Goal: Find contact information: Find contact information

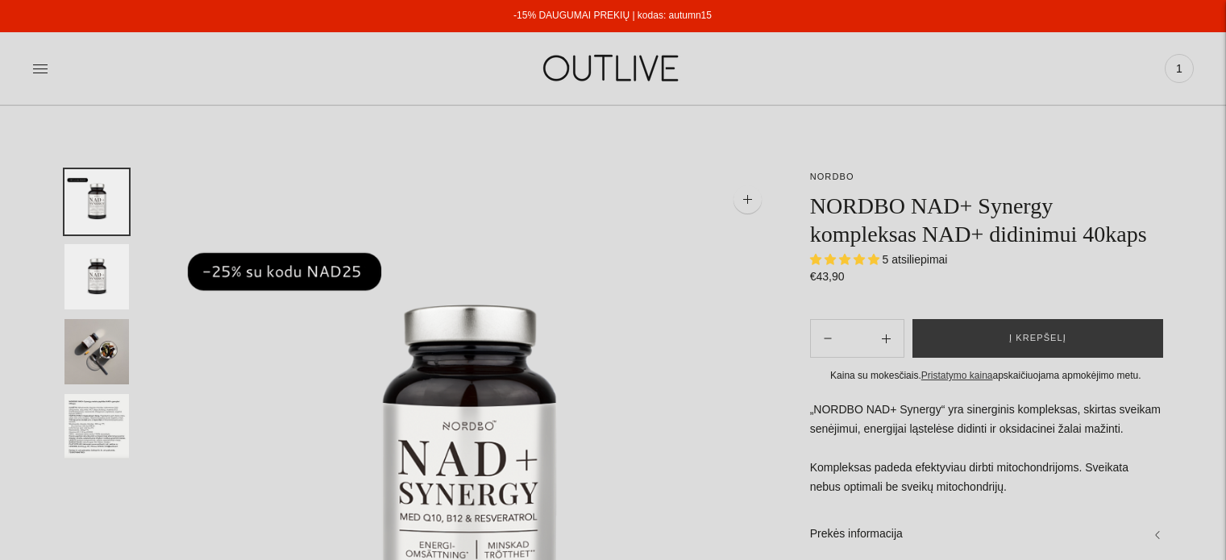
select select "**********"
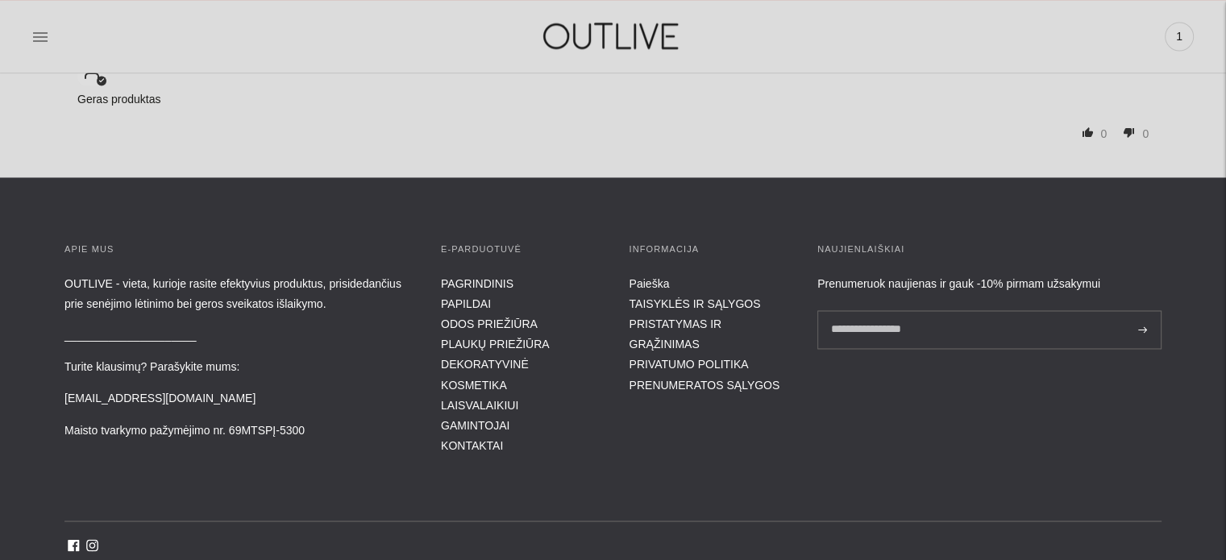
scroll to position [2578, 0]
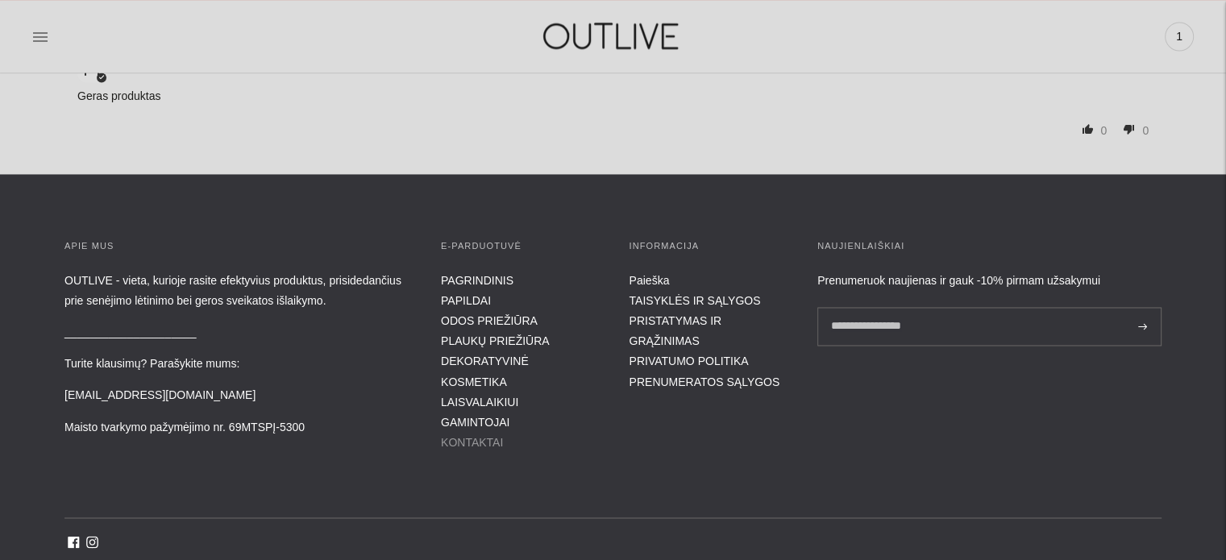
click at [490, 436] on link "KONTAKTAI" at bounding box center [472, 442] width 62 height 13
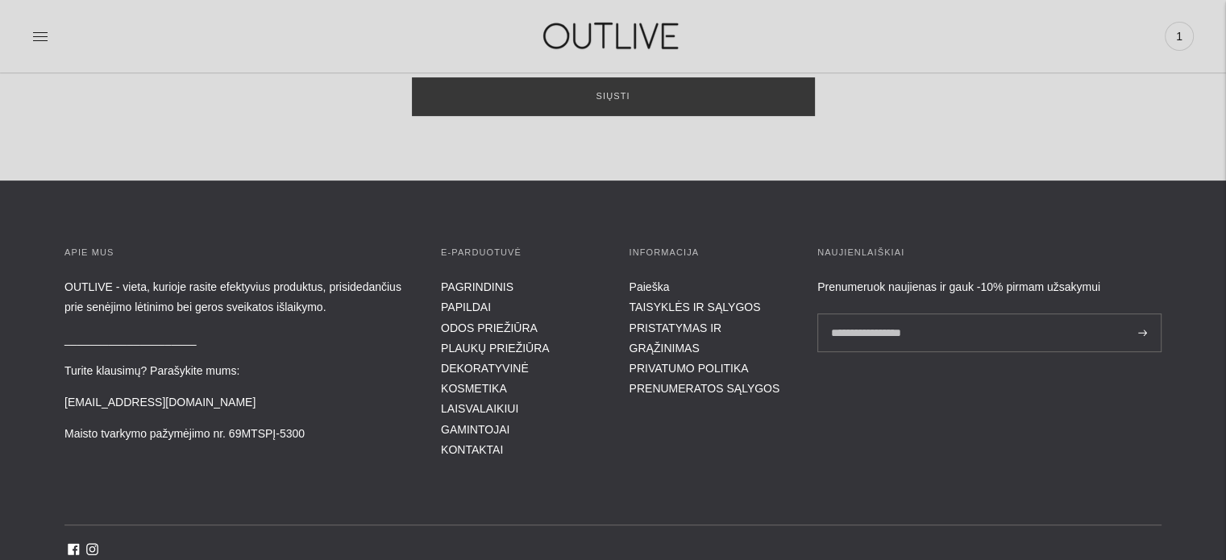
scroll to position [564, 0]
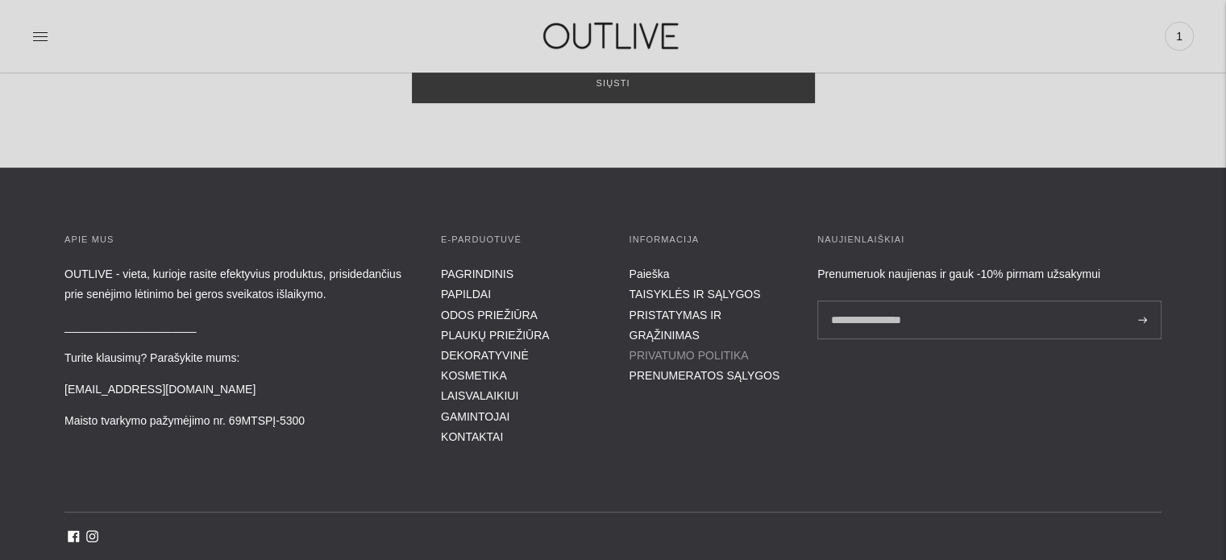
click at [667, 349] on link "PRIVATUMO POLITIKA" at bounding box center [688, 355] width 119 height 13
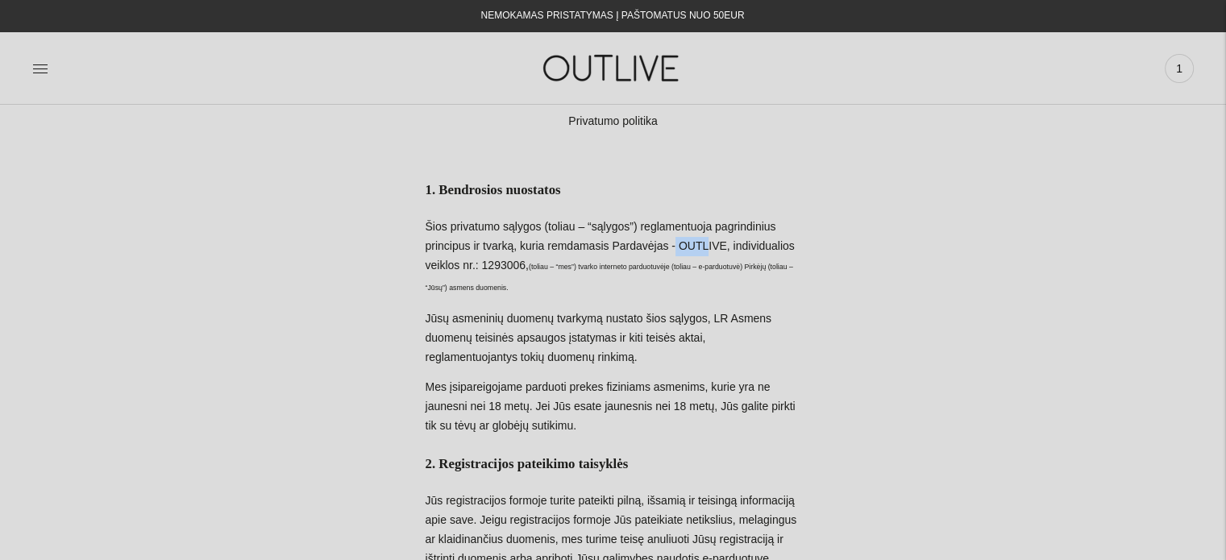
drag, startPoint x: 677, startPoint y: 248, endPoint x: 704, endPoint y: 251, distance: 27.5
click at [704, 251] on p "Šios privatumo sąlygos (toliau – “sąlygos”) reglamentuoja pagrindinius principu…" at bounding box center [612, 258] width 375 height 81
click at [688, 270] on span "(toliau – “mes”) tvarko interneto parduotuvėje (toliau – e-parduotuvė) Pirkėjų …" at bounding box center [608, 277] width 367 height 29
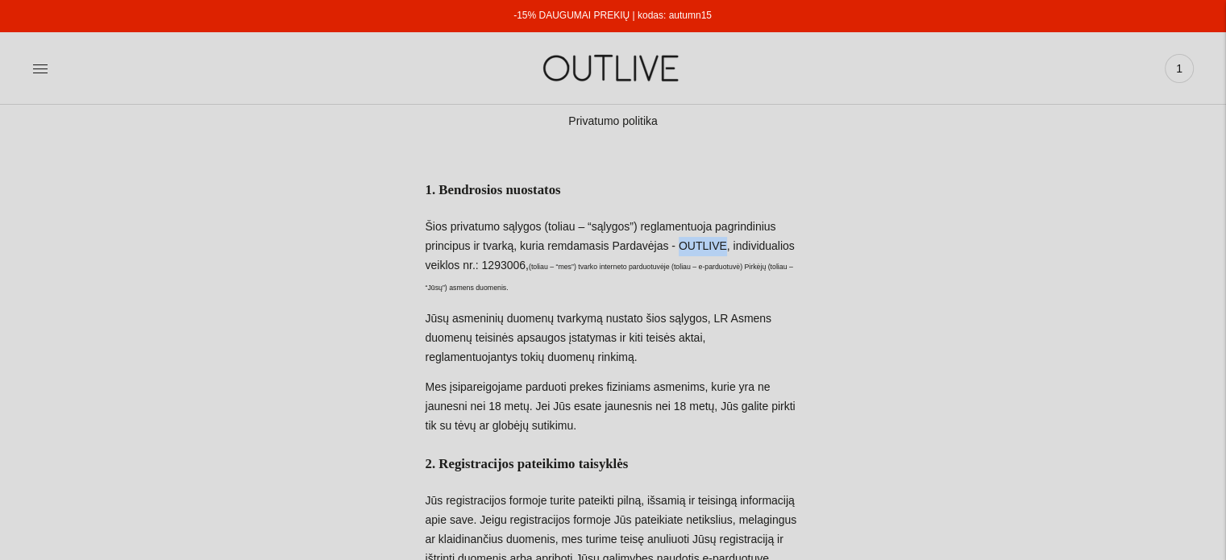
drag, startPoint x: 686, startPoint y: 244, endPoint x: 722, endPoint y: 248, distance: 36.5
click at [722, 248] on p "Šios privatumo sąlygos (toliau – “sąlygos”) reglamentuoja pagrindinius principu…" at bounding box center [612, 258] width 375 height 81
copy p "OUTLIVE"
drag, startPoint x: 487, startPoint y: 263, endPoint x: 528, endPoint y: 264, distance: 40.3
click at [528, 264] on p "Šios privatumo sąlygos (toliau – “sąlygos”) reglamentuoja pagrindinius principu…" at bounding box center [612, 258] width 375 height 81
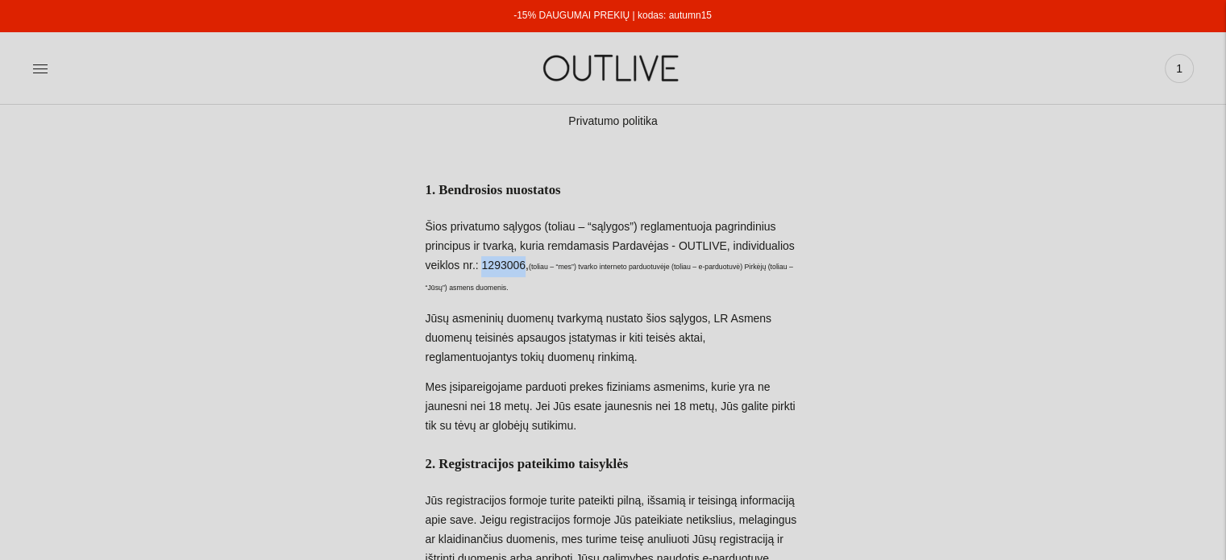
copy p "1293006"
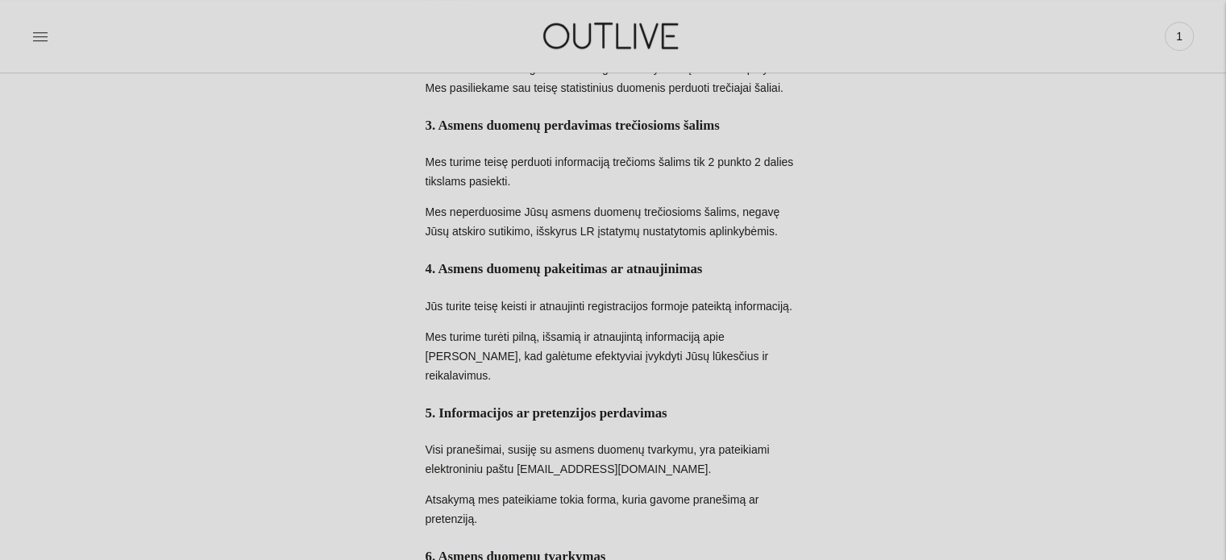
scroll to position [1047, 0]
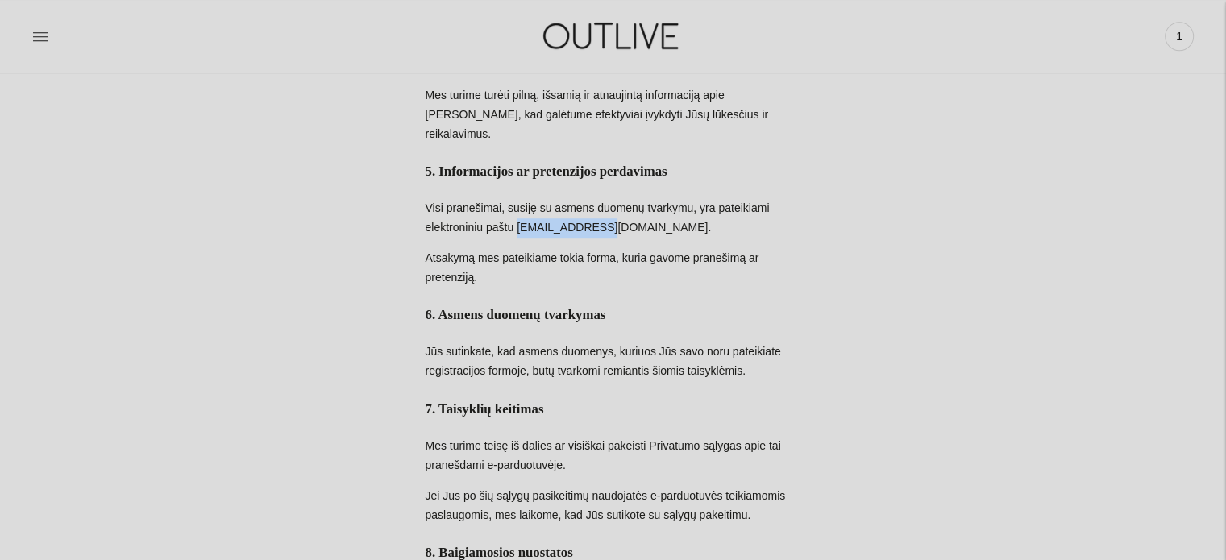
drag, startPoint x: 595, startPoint y: 286, endPoint x: 523, endPoint y: 290, distance: 71.8
click at [523, 238] on p "Visi pranešimai, susiję su asmens duomenų tvarkymu, yra pateikiami elektroniniu…" at bounding box center [612, 218] width 375 height 39
copy p "[EMAIL_ADDRESS][DOMAIN_NAME]"
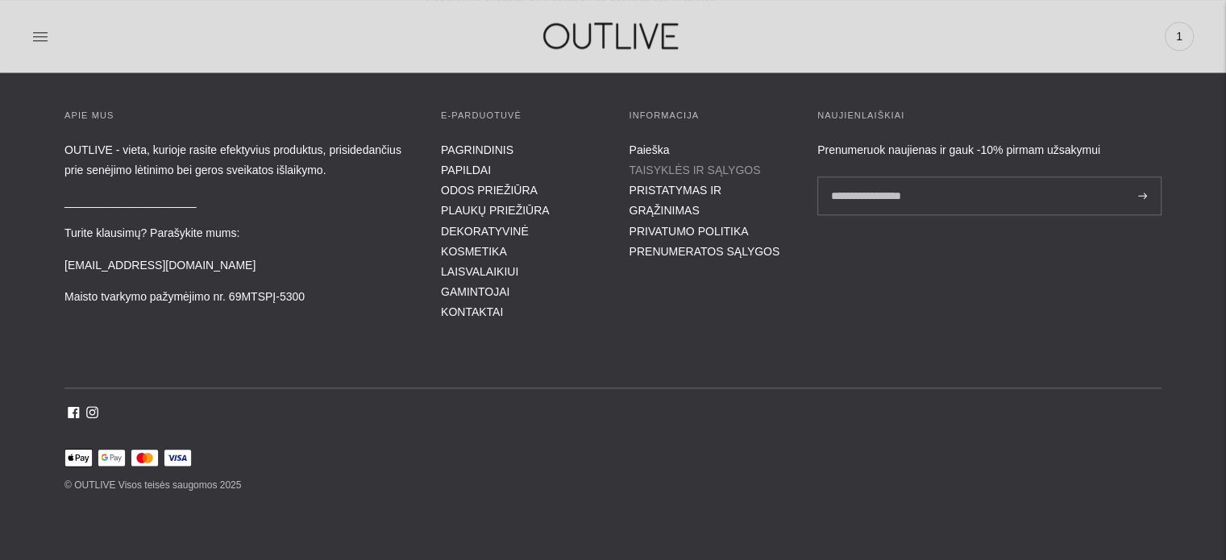
scroll to position [1726, 0]
click at [645, 231] on link "PRIVATUMO POLITIKA" at bounding box center [688, 231] width 119 height 13
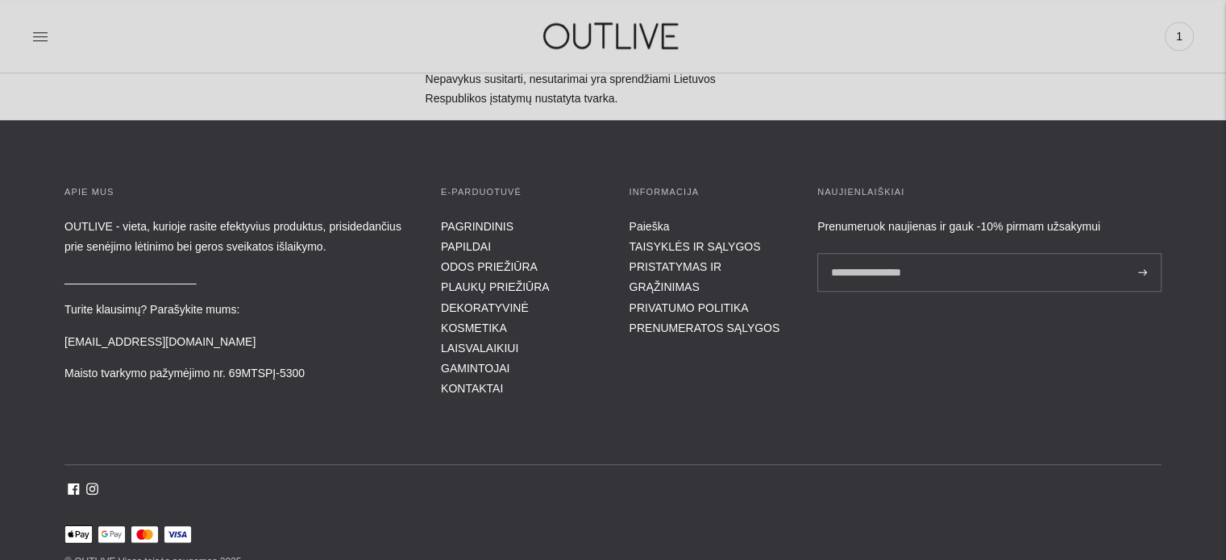
scroll to position [1611, 0]
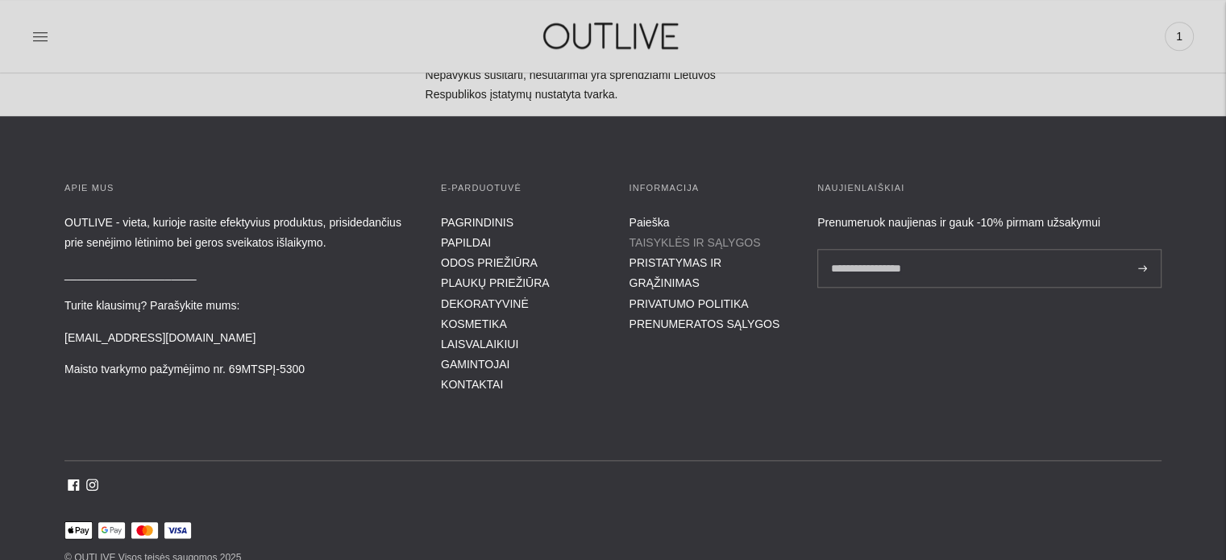
click at [670, 249] on link "TAISYKLĖS IR SĄLYGOS" at bounding box center [694, 242] width 131 height 13
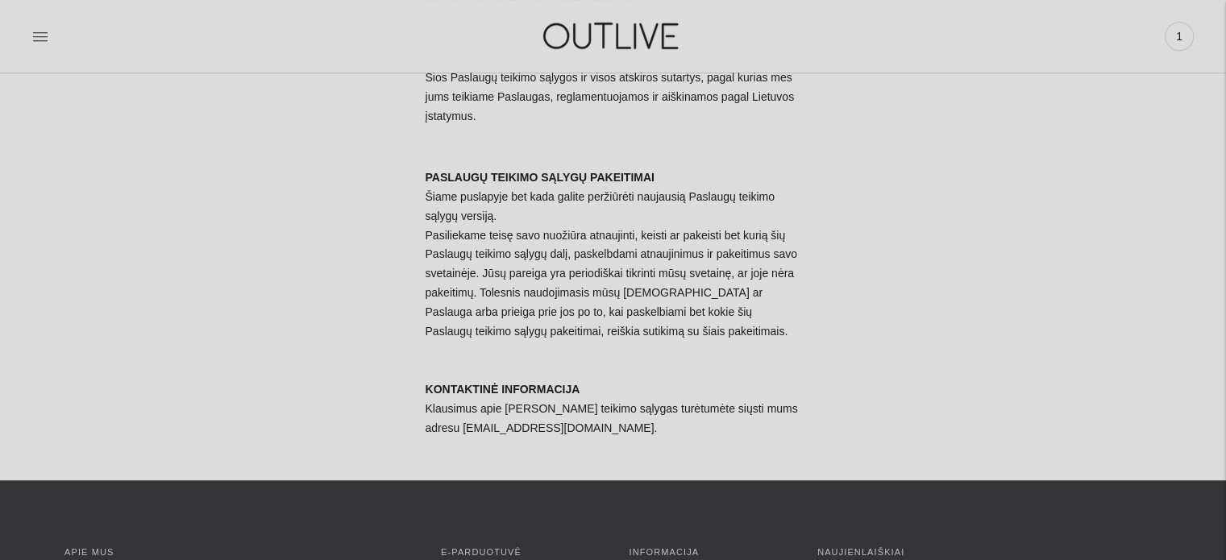
scroll to position [7332, 0]
